Goal: Information Seeking & Learning: Understand process/instructions

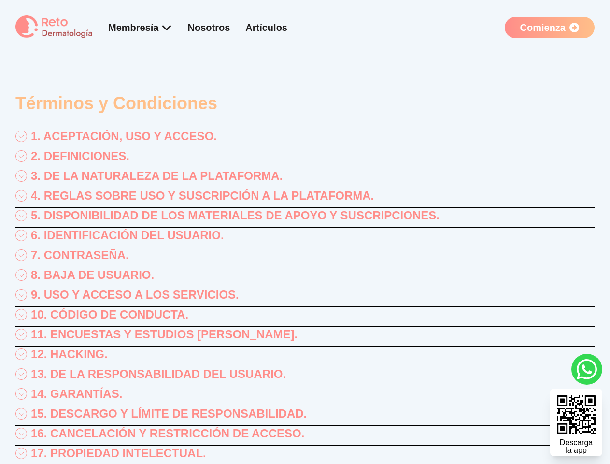
click at [305, 138] on div "1. ACEPTACIÓN, USO Y ACCESO." at bounding box center [304, 138] width 579 height 20
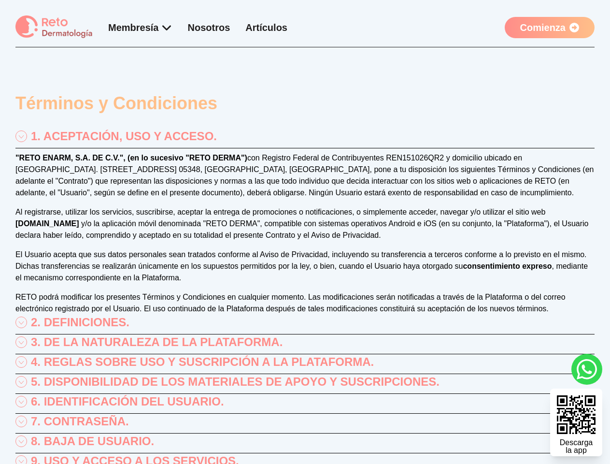
click at [305, 158] on p ""RETO ENARM, S.A. DE C.V.", (en lo sucesivo "RETO DERMA") con Registro Federal …" at bounding box center [304, 175] width 579 height 46
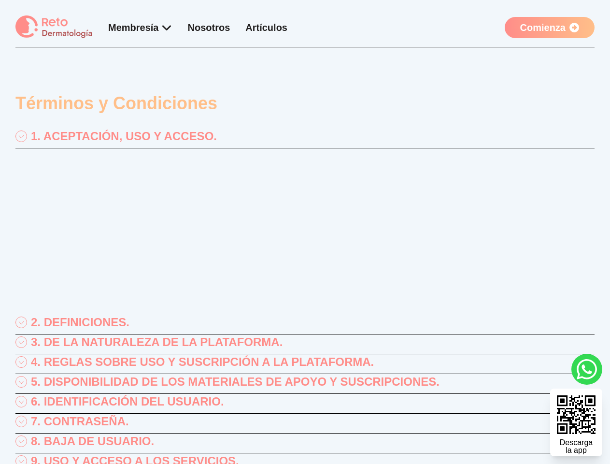
click at [305, 178] on p ""RETO ENARM, S.A. DE C.V.", (en lo sucesivo "RETO DERMA") con Registro Federal …" at bounding box center [304, 175] width 579 height 46
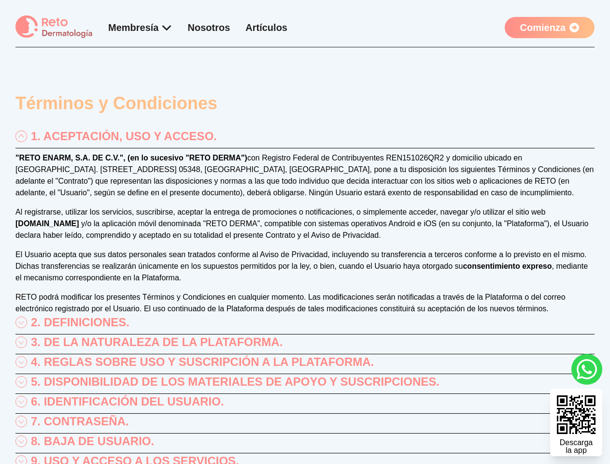
click at [305, 198] on p ""RETO ENARM, S.A. DE C.V.", (en lo sucesivo "RETO DERMA") con Registro Federal …" at bounding box center [304, 175] width 579 height 46
click at [305, 217] on div ""RETO ENARM, S.A. DE C.V.", (en lo sucesivo "RETO DERMA") con Registro Federal …" at bounding box center [304, 233] width 579 height 162
click at [305, 237] on p "Al registrarse, utilizar los servicios, suscribirse, aceptar la entrega de prom…" at bounding box center [304, 223] width 579 height 35
click at [305, 257] on div ""RETO ENARM, S.A. DE C.V.", (en lo sucesivo "RETO DERMA") con Registro Federal …" at bounding box center [304, 233] width 579 height 162
click at [305, 277] on p "El Usuario acepta que sus datos personales sean tratados conforme al Aviso de P…" at bounding box center [304, 266] width 579 height 35
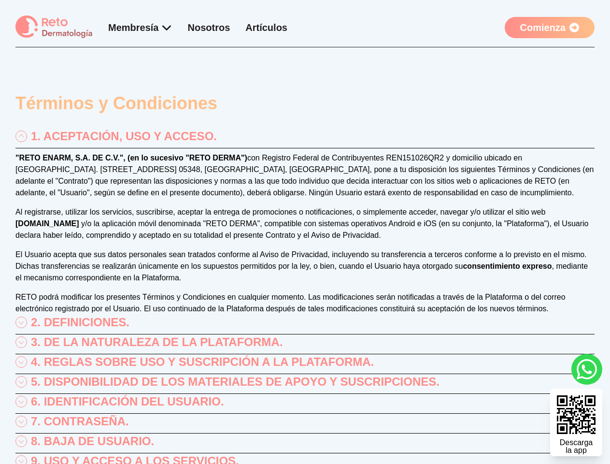
click at [305, 297] on div ""RETO ENARM, S.A. DE C.V.", (en lo sucesivo "RETO DERMA") con Registro Federal …" at bounding box center [304, 233] width 579 height 162
click at [305, 314] on p "RETO podrá modificar los presentes Términos y Condiciones en cualquier momento.…" at bounding box center [304, 302] width 579 height 23
